Goal: Transaction & Acquisition: Purchase product/service

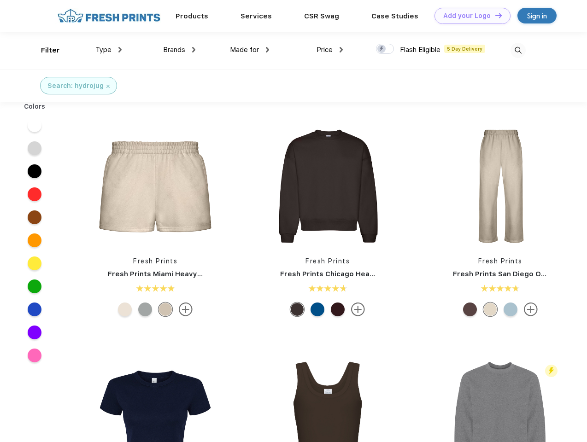
click at [469, 16] on link "Add your Logo Design Tool" at bounding box center [472, 16] width 76 height 16
click at [0, 0] on div "Design Tool" at bounding box center [0, 0] width 0 height 0
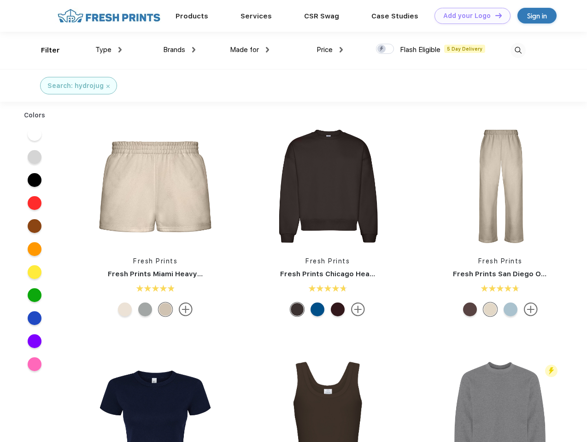
click at [494, 15] on link "Add your Logo Design Tool" at bounding box center [472, 16] width 76 height 16
click at [44, 50] on div "Filter" at bounding box center [50, 50] width 19 height 11
click at [109, 50] on span "Type" at bounding box center [103, 50] width 16 height 8
click at [179, 50] on span "Brands" at bounding box center [174, 50] width 22 height 8
click at [250, 50] on span "Made for" at bounding box center [244, 50] width 29 height 8
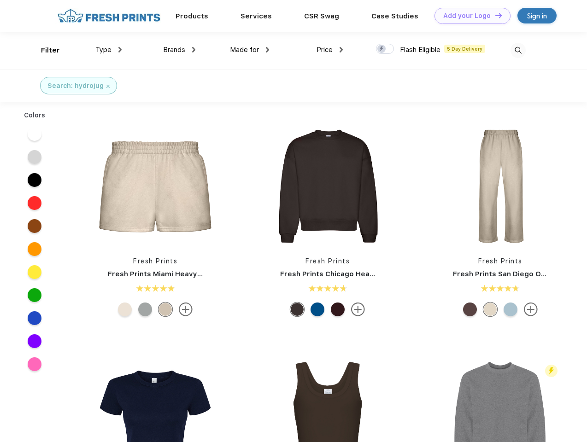
click at [330, 50] on span "Price" at bounding box center [324, 50] width 16 height 8
click at [385, 49] on div at bounding box center [385, 49] width 18 height 10
click at [382, 49] on input "checkbox" at bounding box center [379, 46] width 6 height 6
click at [518, 50] on img at bounding box center [517, 50] width 15 height 15
